Goal: Find specific page/section

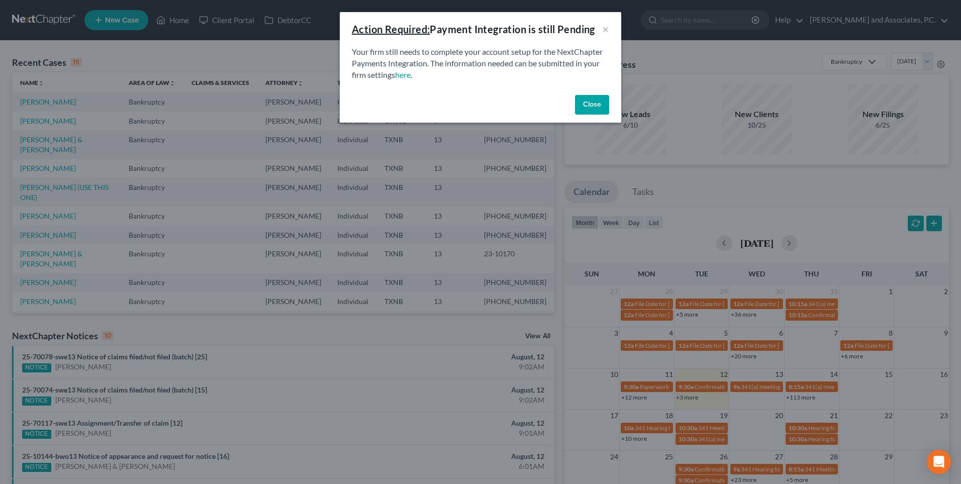
click at [587, 106] on button "Close" at bounding box center [592, 105] width 34 height 20
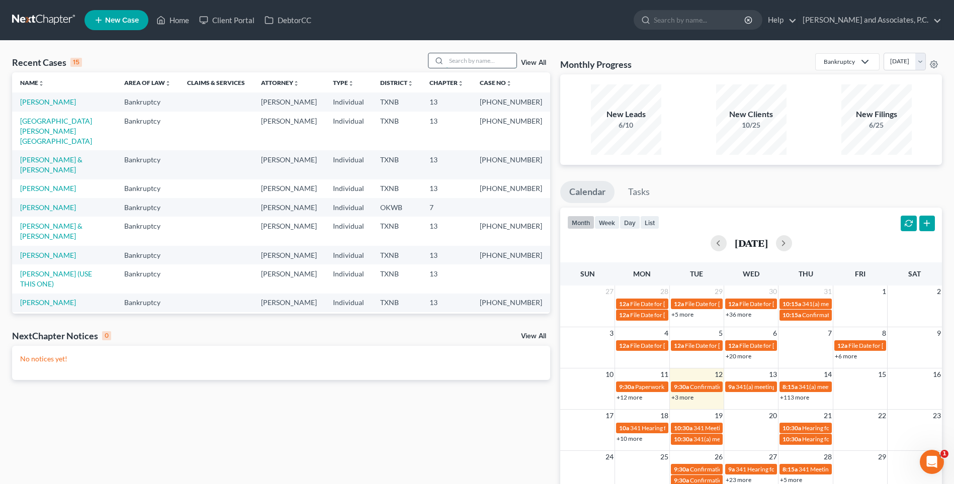
click at [454, 62] on input "search" at bounding box center [481, 60] width 70 height 15
type input "[PERSON_NAME]"
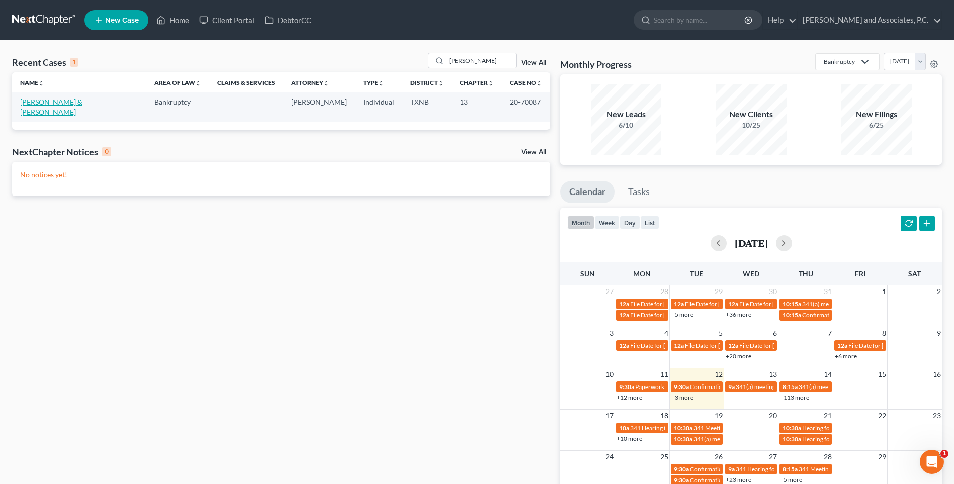
click at [64, 103] on link "[PERSON_NAME] & [PERSON_NAME]" at bounding box center [51, 107] width 62 height 19
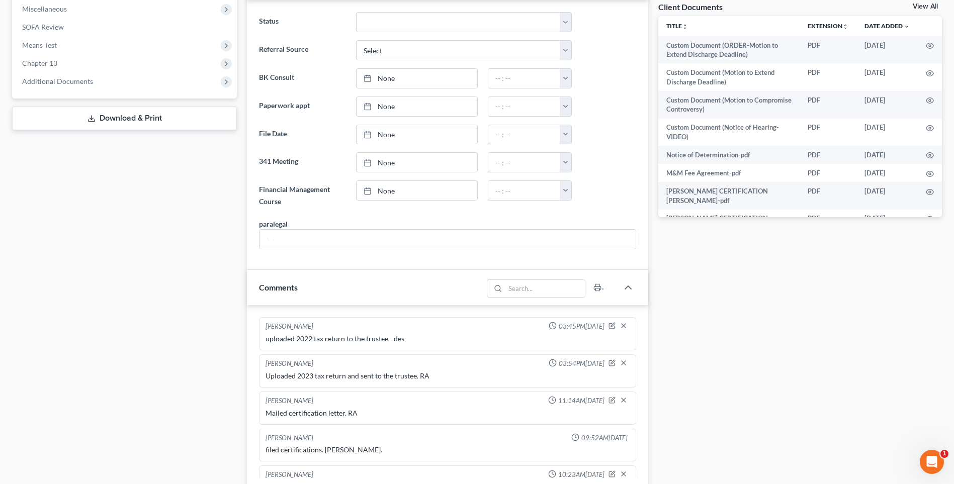
scroll to position [352, 0]
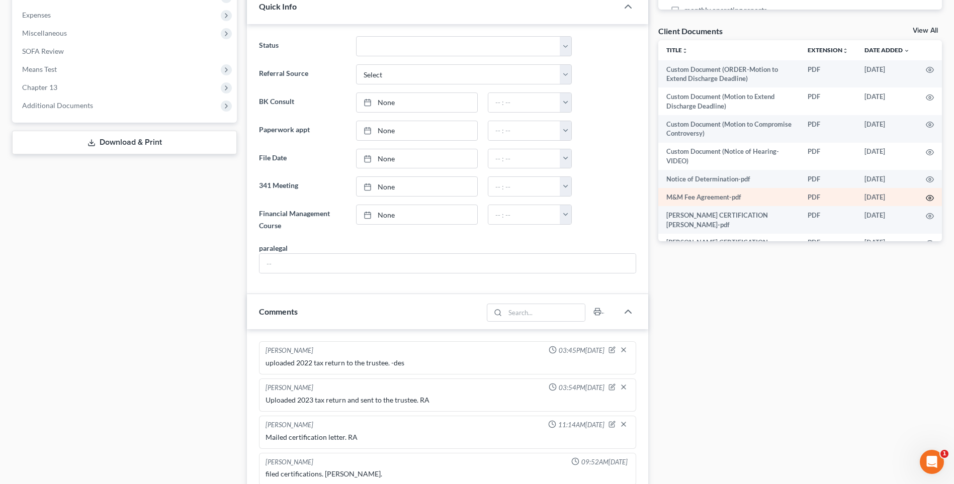
click at [926, 200] on icon "button" at bounding box center [930, 198] width 8 height 8
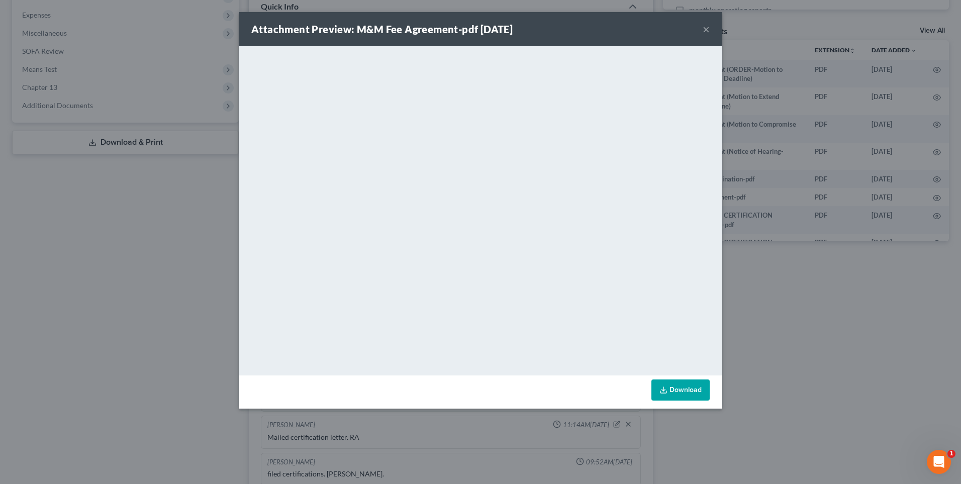
click at [706, 29] on button "×" at bounding box center [706, 29] width 7 height 12
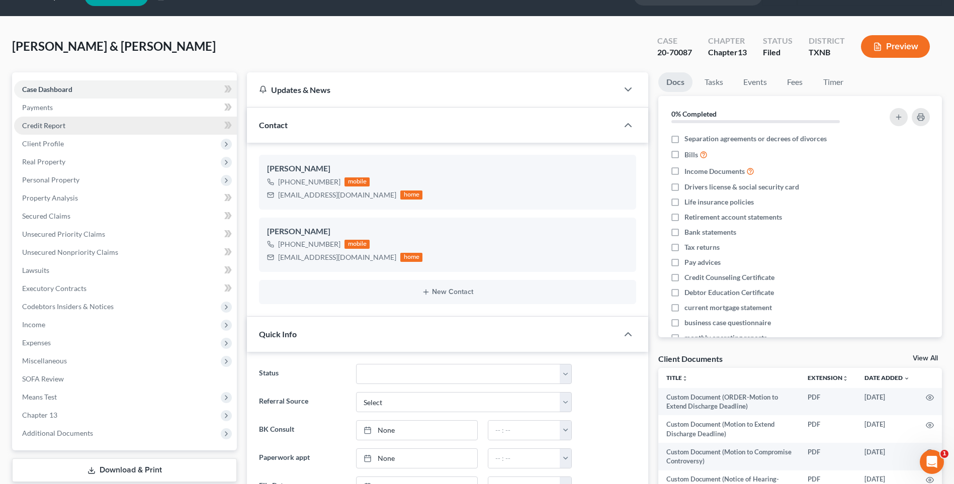
scroll to position [0, 0]
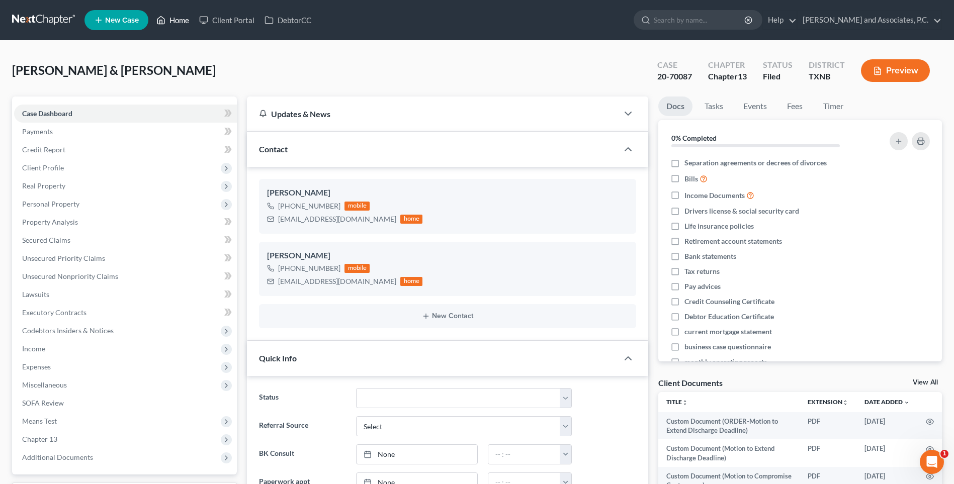
click at [183, 23] on link "Home" at bounding box center [172, 20] width 43 height 18
